Goal: Book appointment/travel/reservation

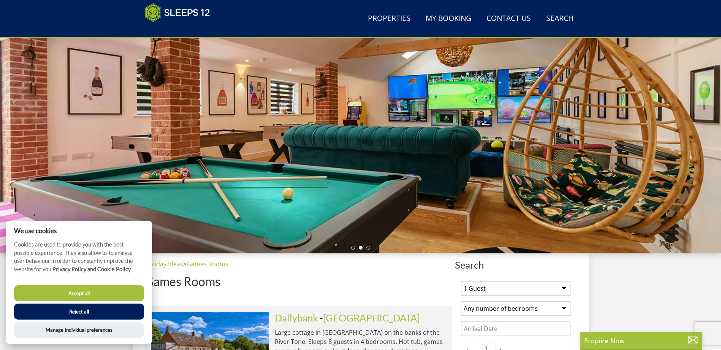
scroll to position [83, 0]
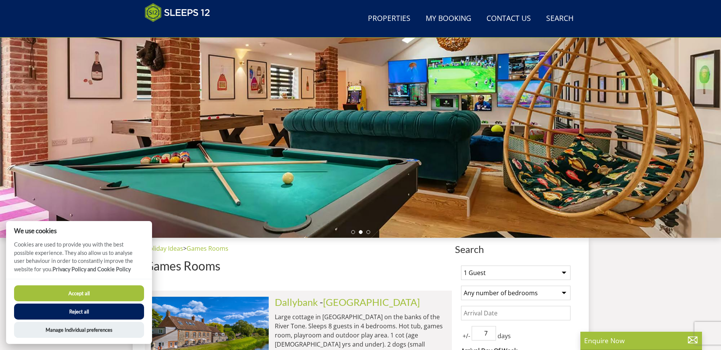
click at [76, 290] on button "Accept all" at bounding box center [79, 293] width 130 height 16
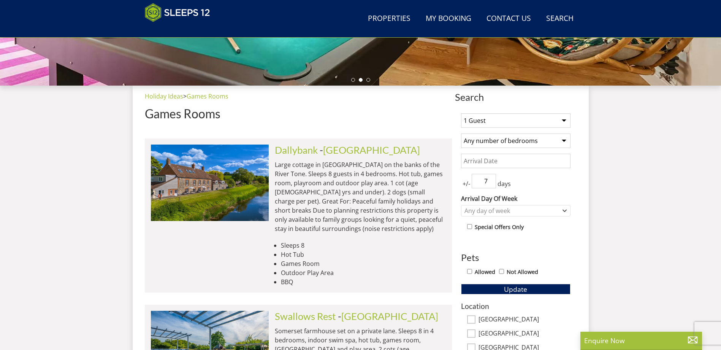
scroll to position [273, 0]
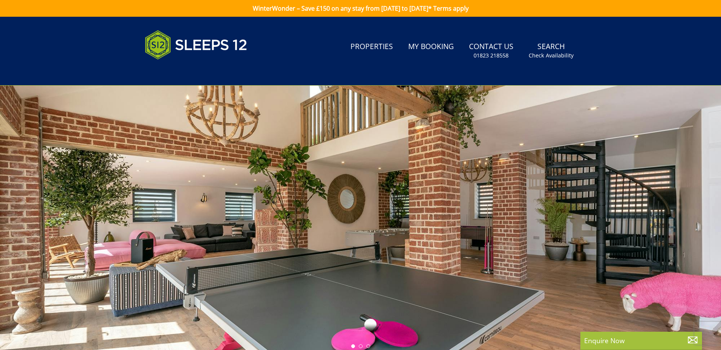
drag, startPoint x: 0, startPoint y: 0, endPoint x: 561, endPoint y: 84, distance: 567.1
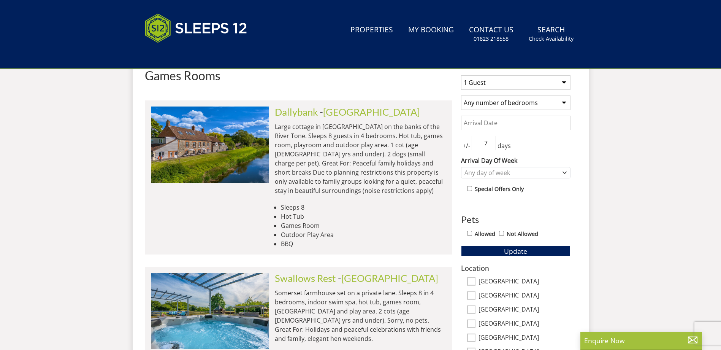
scroll to position [304, 0]
select select "8"
click at [461, 75] on select "1 Guest 2 Guests 3 Guests 4 Guests 5 Guests 6 Guests 7 Guests 8 Guests 9 Guests…" at bounding box center [516, 82] width 110 height 14
click at [537, 101] on select "Any number of bedrooms 4 Bedrooms 5 Bedrooms 6 Bedrooms 7 Bedrooms 8 Bedrooms 9…" at bounding box center [516, 102] width 110 height 14
select select "4"
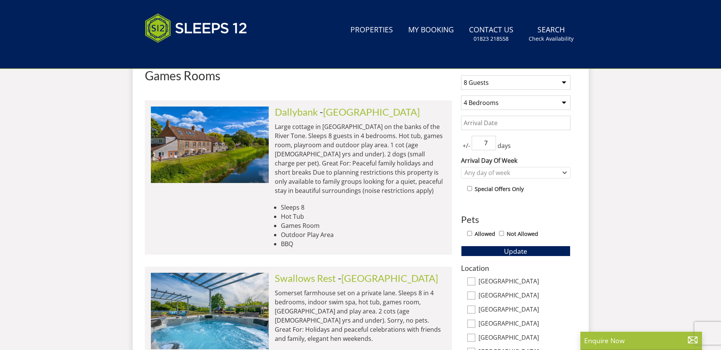
click at [461, 95] on select "Any number of bedrooms 4 Bedrooms 5 Bedrooms 6 Bedrooms 7 Bedrooms 8 Bedrooms 9…" at bounding box center [516, 102] width 110 height 14
click at [509, 125] on input "Date" at bounding box center [516, 123] width 110 height 14
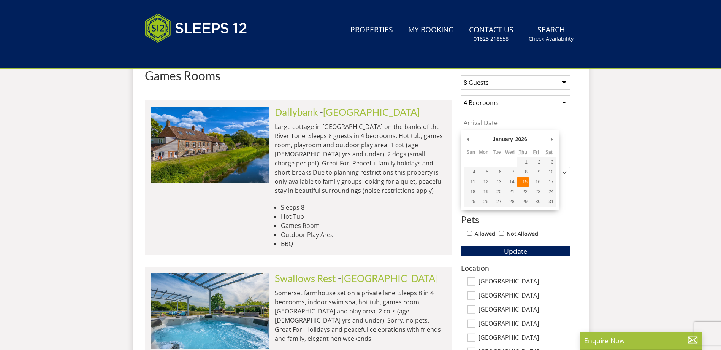
type input "[DATE]"
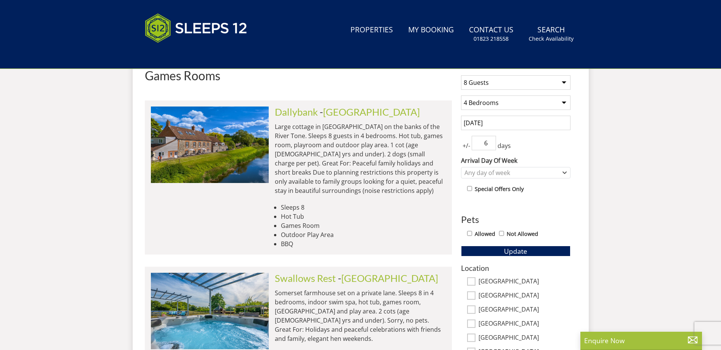
click at [489, 143] on input "6" at bounding box center [484, 143] width 24 height 14
click at [492, 144] on input "5" at bounding box center [484, 143] width 24 height 14
click at [492, 144] on input "4" at bounding box center [484, 143] width 24 height 14
click at [492, 144] on input "3" at bounding box center [484, 143] width 24 height 14
type input "2"
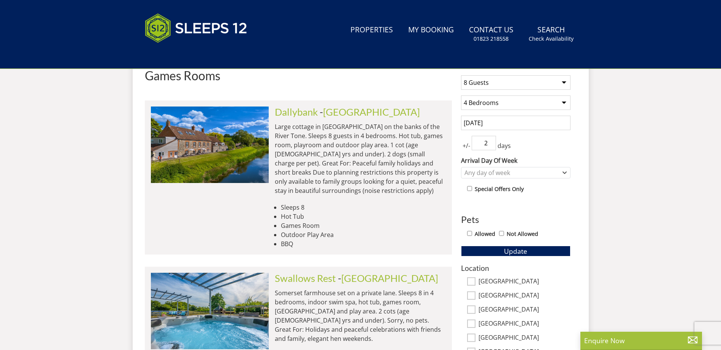
click at [492, 144] on input "2" at bounding box center [484, 143] width 24 height 14
click at [510, 173] on div "Any day of week" at bounding box center [512, 172] width 98 height 8
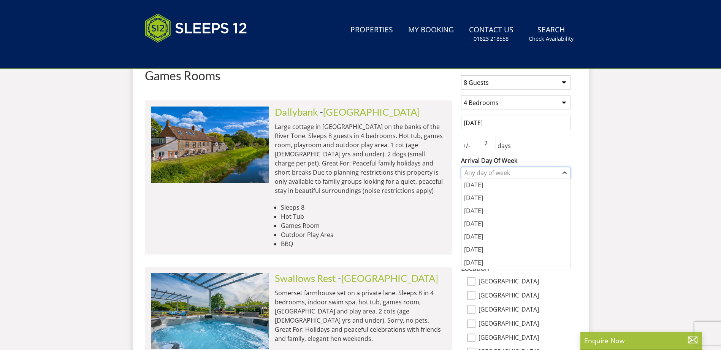
click at [510, 173] on div "Any day of week" at bounding box center [512, 172] width 98 height 8
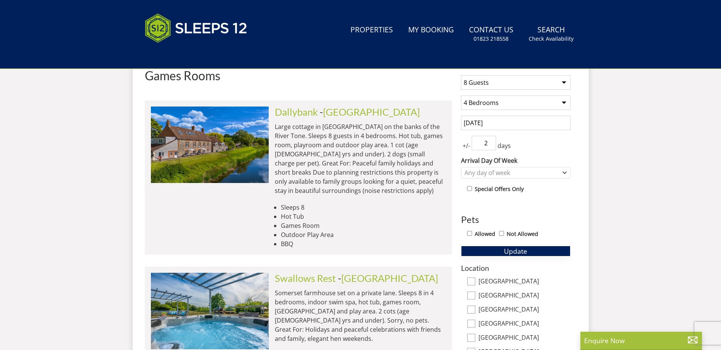
click at [516, 255] on span "Update" at bounding box center [515, 250] width 23 height 9
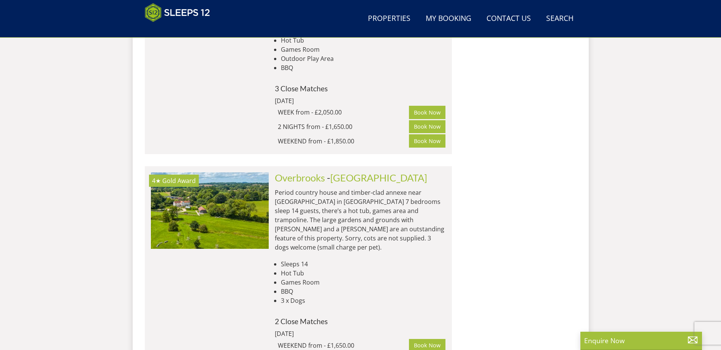
scroll to position [1518, 0]
